Goal: Navigation & Orientation: Find specific page/section

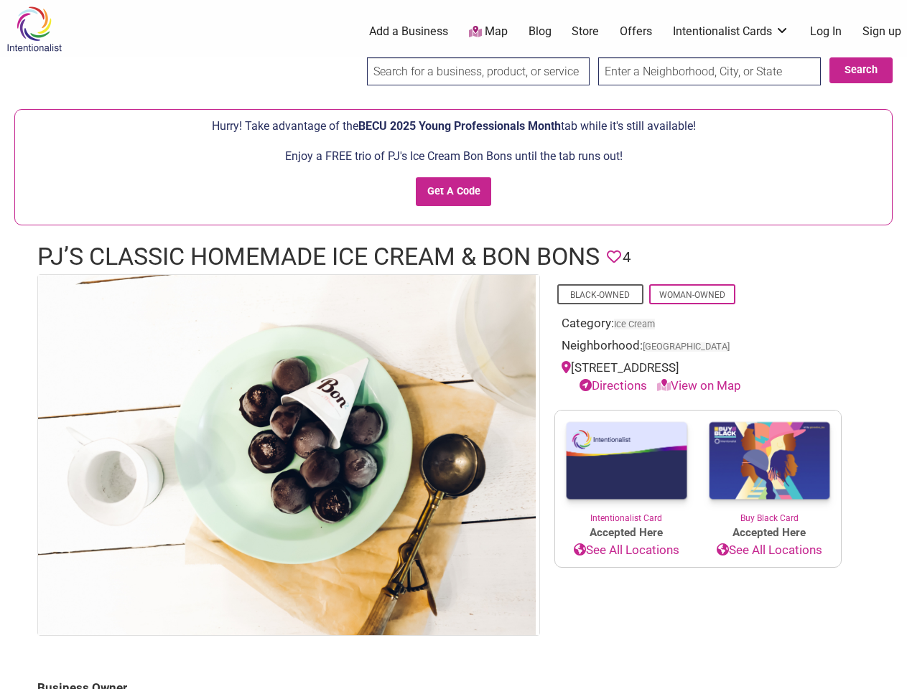
click at [453, 345] on img at bounding box center [286, 455] width 497 height 360
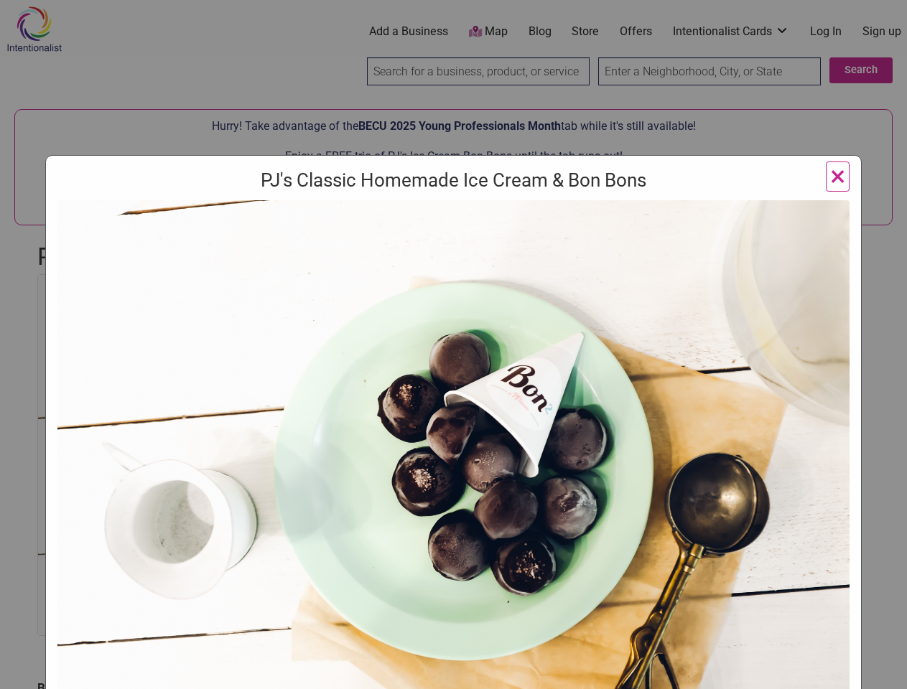
click at [286, 454] on img at bounding box center [453, 487] width 792 height 574
click at [890, 673] on div "PJ's Classic Homemade Ice Cream & Bon Bons ×" at bounding box center [453, 344] width 907 height 689
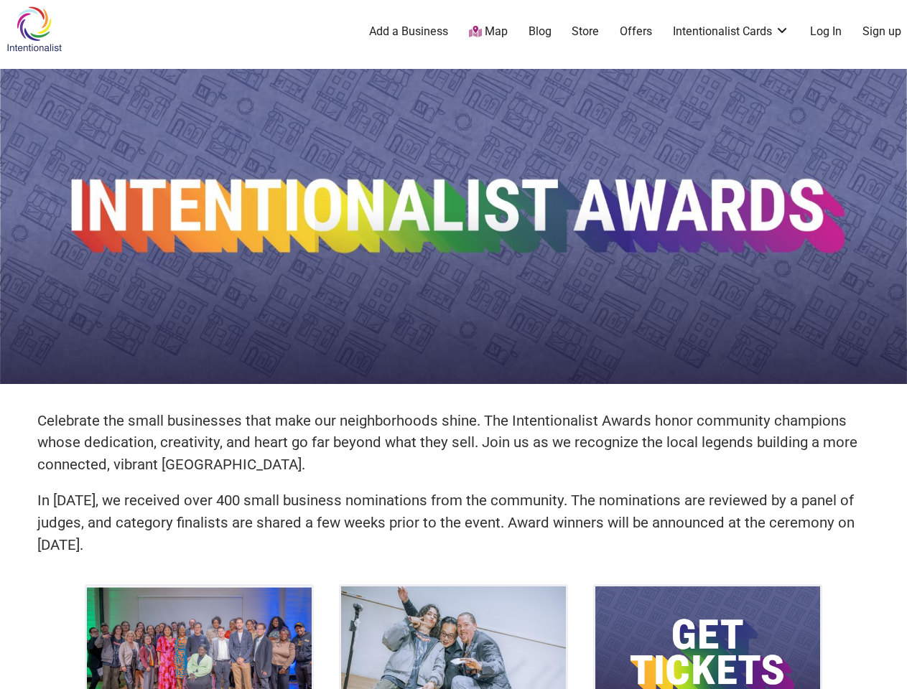
click at [453, 345] on img at bounding box center [453, 226] width 907 height 315
click at [890, 673] on icon at bounding box center [891, 672] width 16 height 18
